Goal: Task Accomplishment & Management: Manage account settings

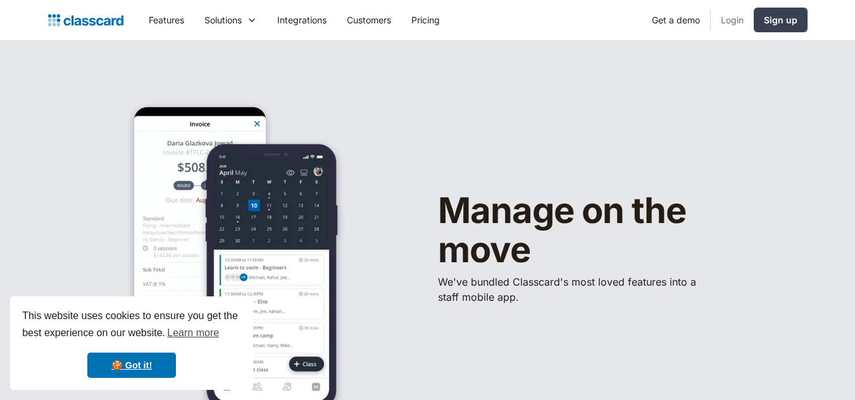
click at [738, 22] on link "Login" at bounding box center [731, 20] width 43 height 28
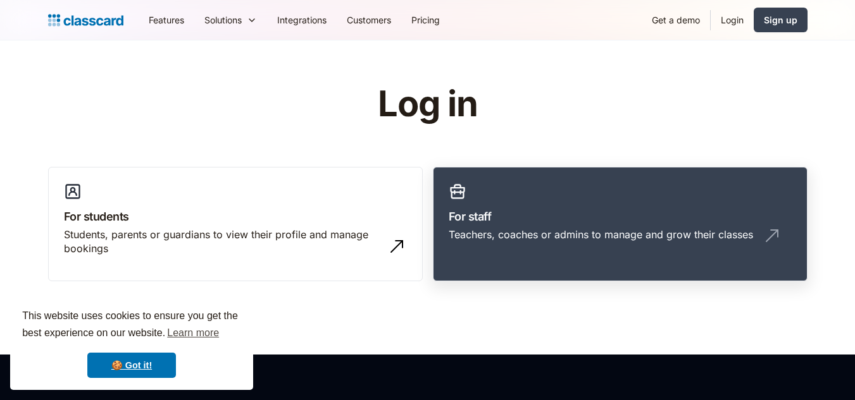
click at [603, 246] on div "Teachers, coaches or admins to manage and grow their classes" at bounding box center [620, 240] width 343 height 24
